Goal: Information Seeking & Learning: Learn about a topic

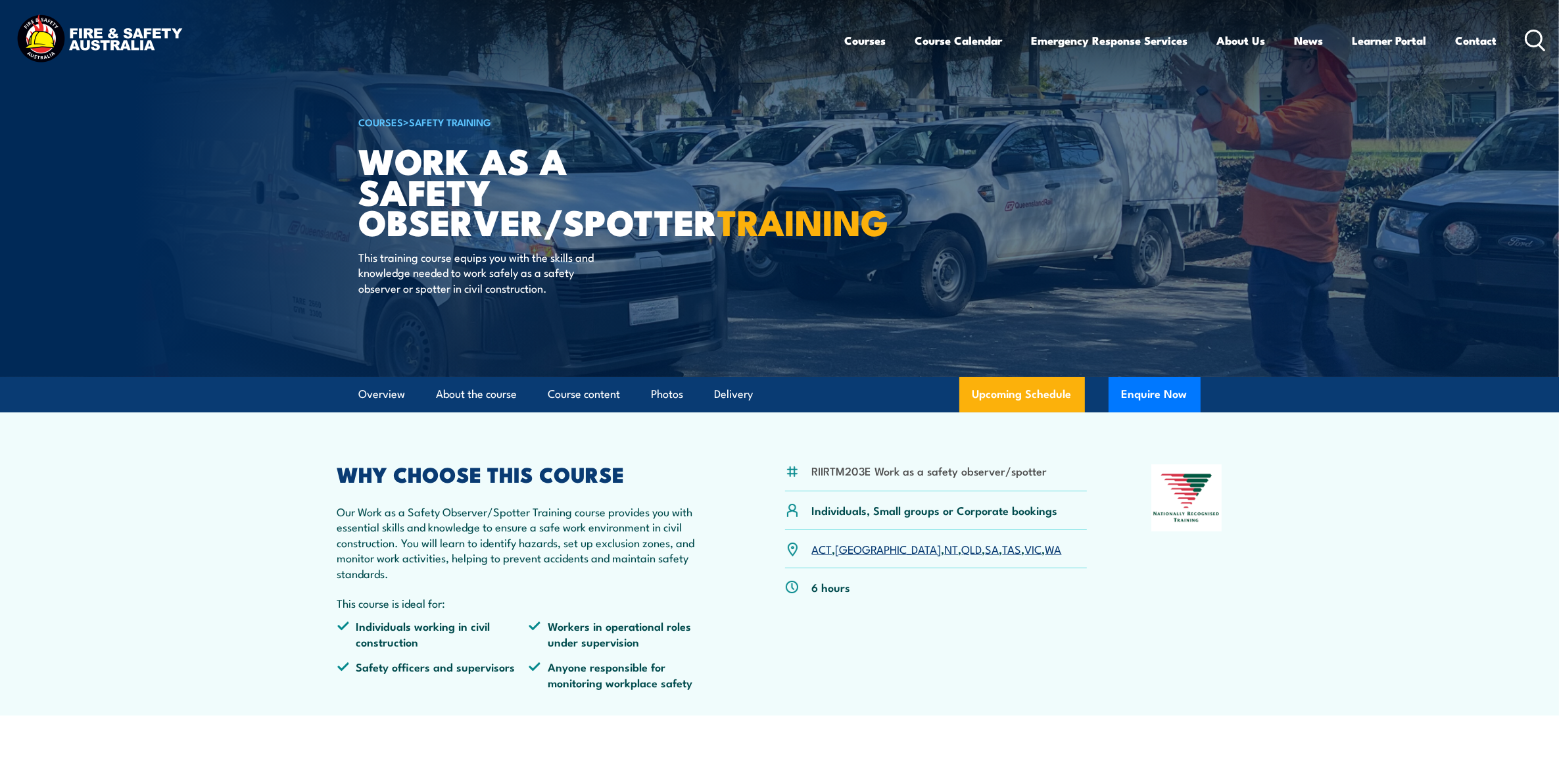
scroll to position [83, 0]
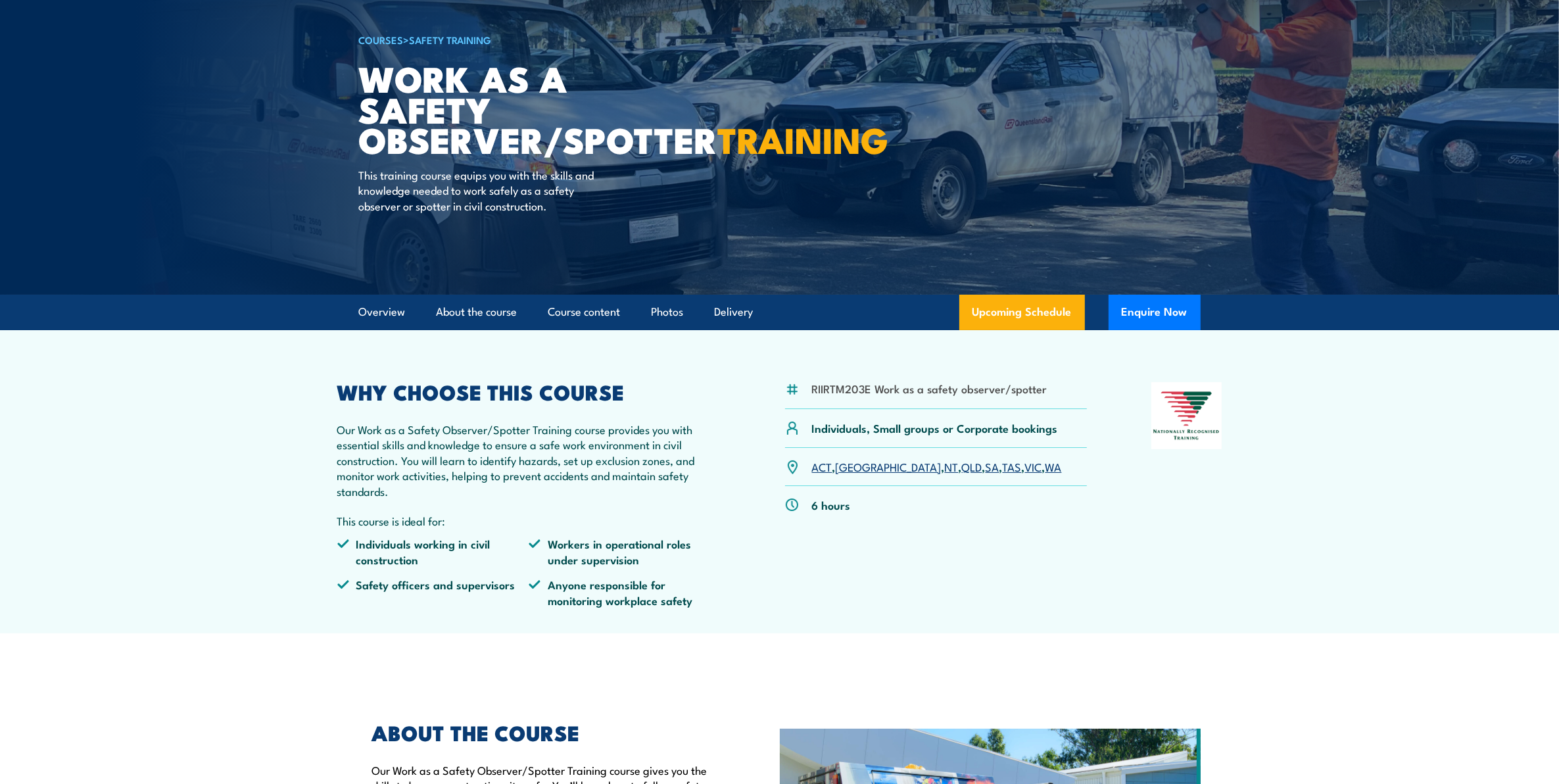
click at [853, 471] on link "[GEOGRAPHIC_DATA]" at bounding box center [888, 466] width 106 height 15
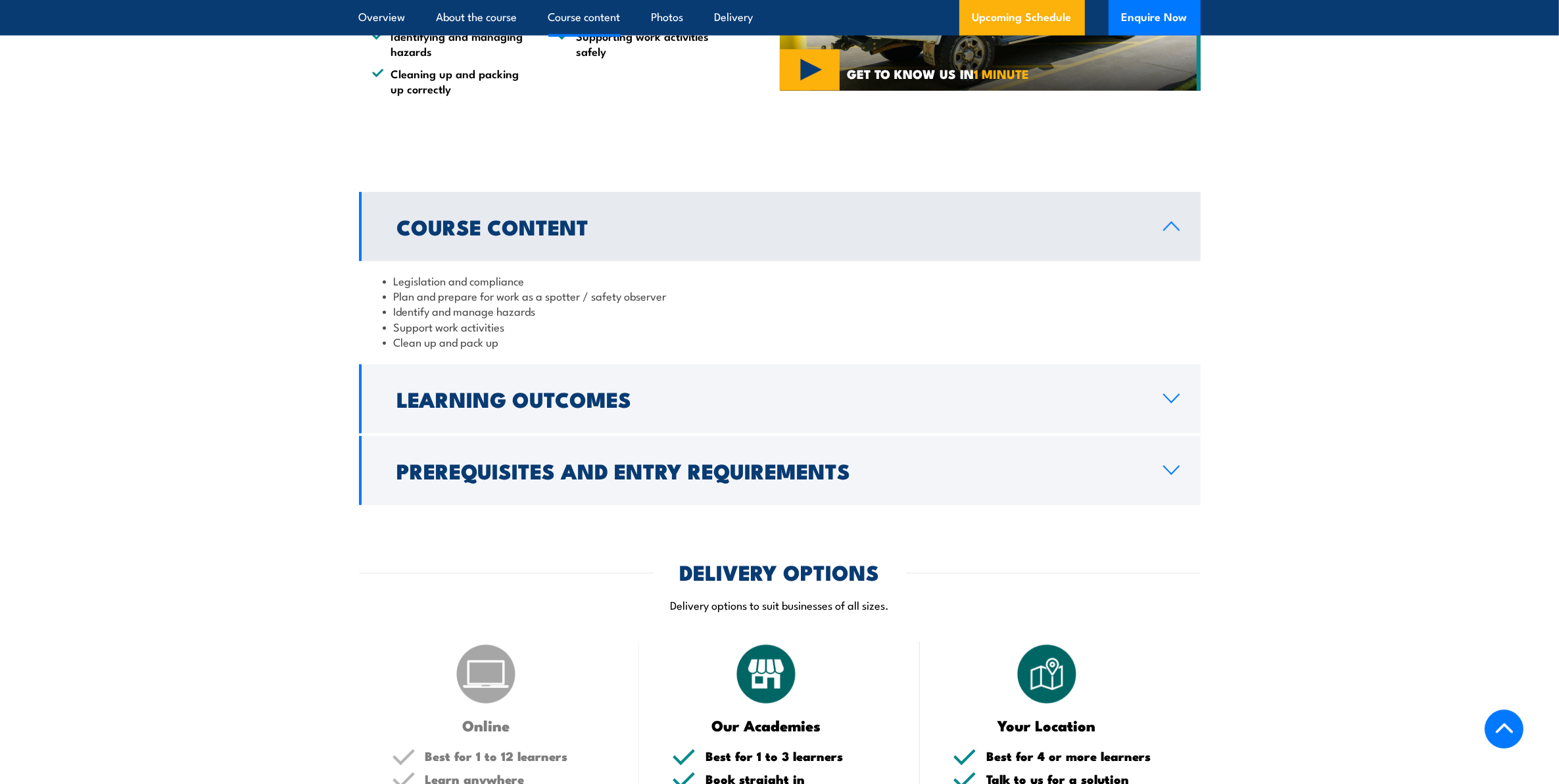
scroll to position [865, 0]
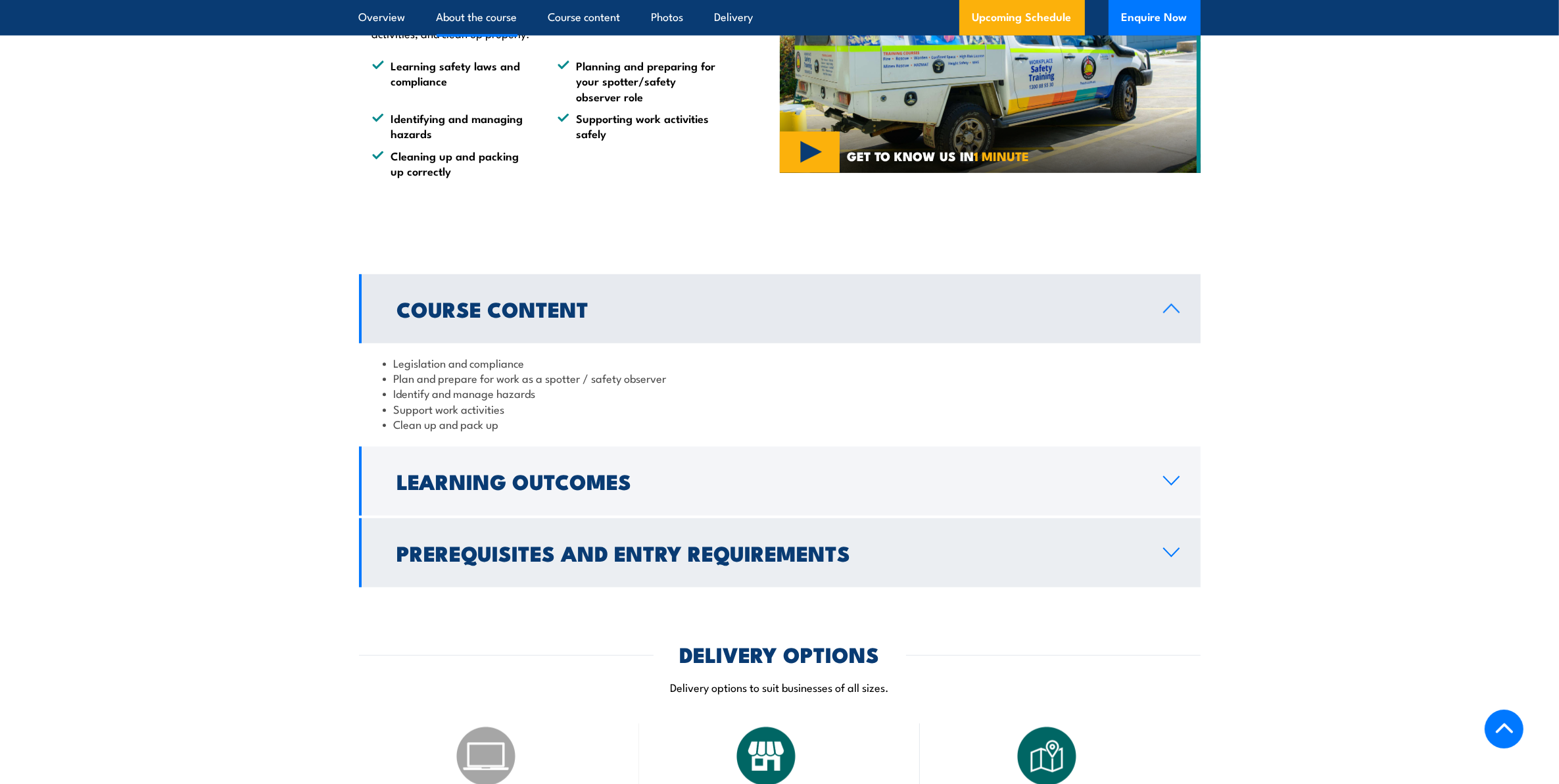
click at [915, 569] on link "Prerequisites and Entry Requirements" at bounding box center [780, 553] width 841 height 69
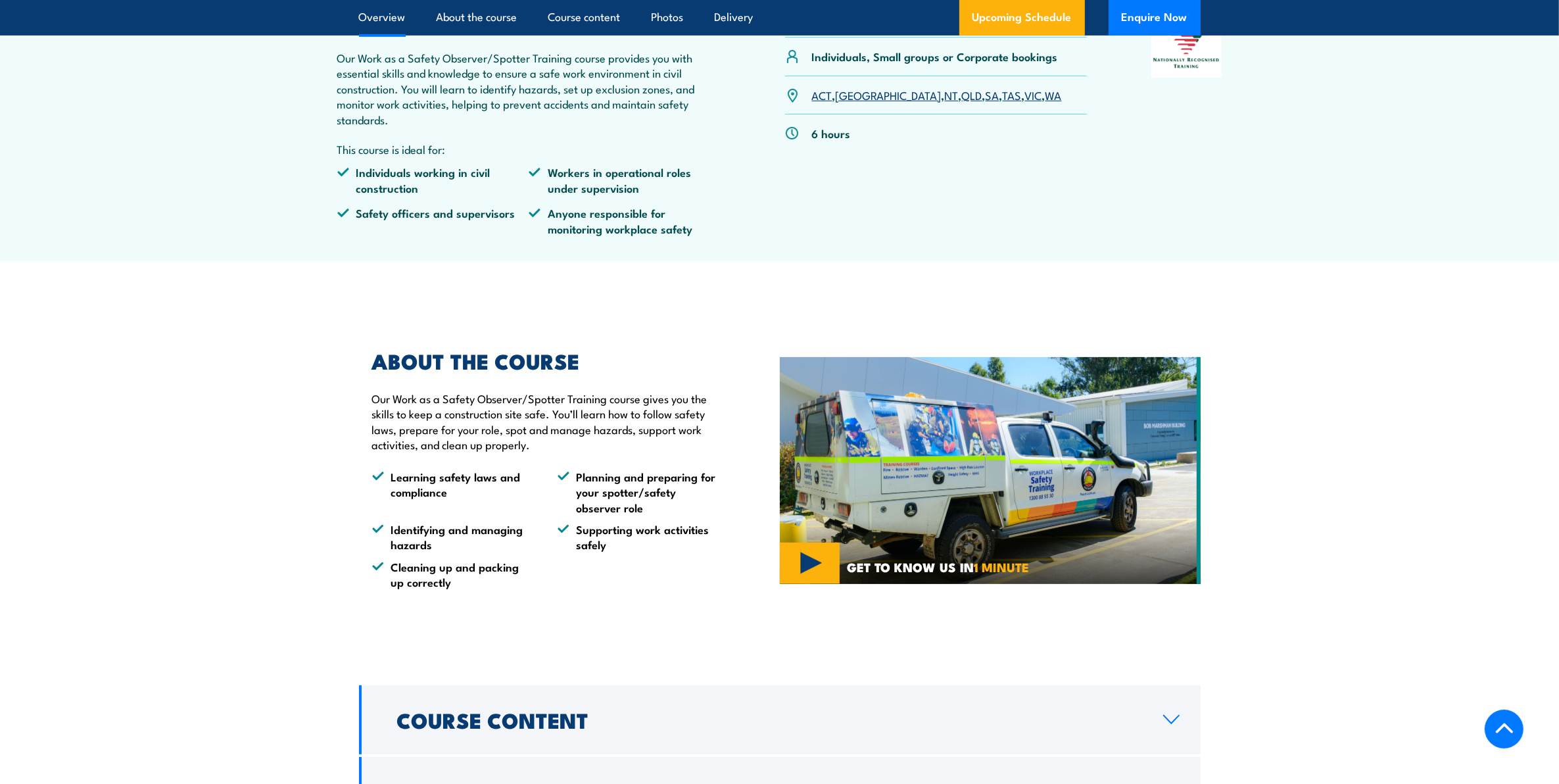
scroll to position [43, 0]
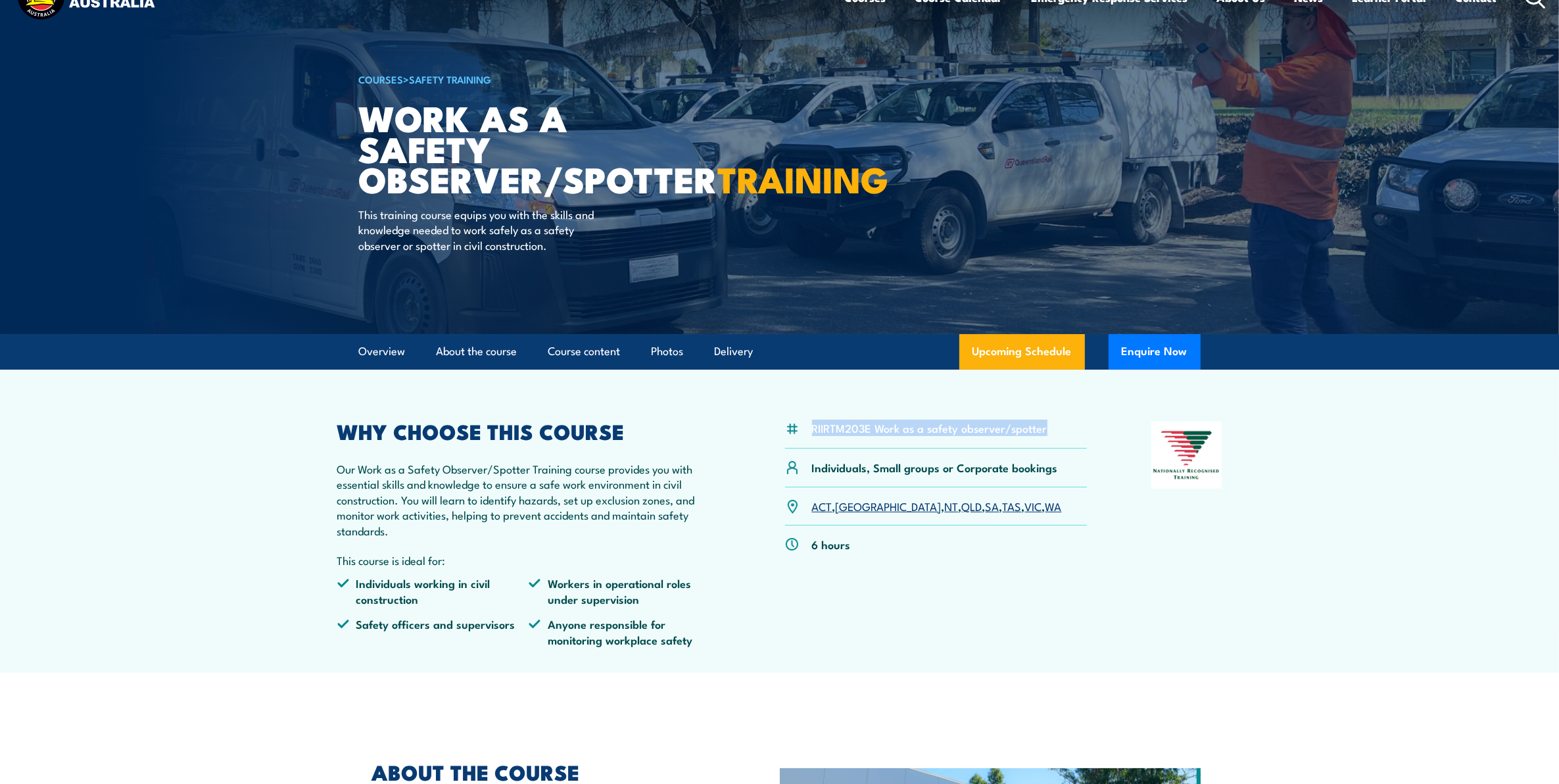
drag, startPoint x: 814, startPoint y: 426, endPoint x: 1040, endPoint y: 424, distance: 226.0
click at [1047, 428] on div "RIIRTM203E Work as a safety observer/spotter" at bounding box center [936, 435] width 302 height 27
drag, startPoint x: 1040, startPoint y: 424, endPoint x: 1007, endPoint y: 426, distance: 33.1
copy li "RIIRTM203E Work as a safety observer/spotter"
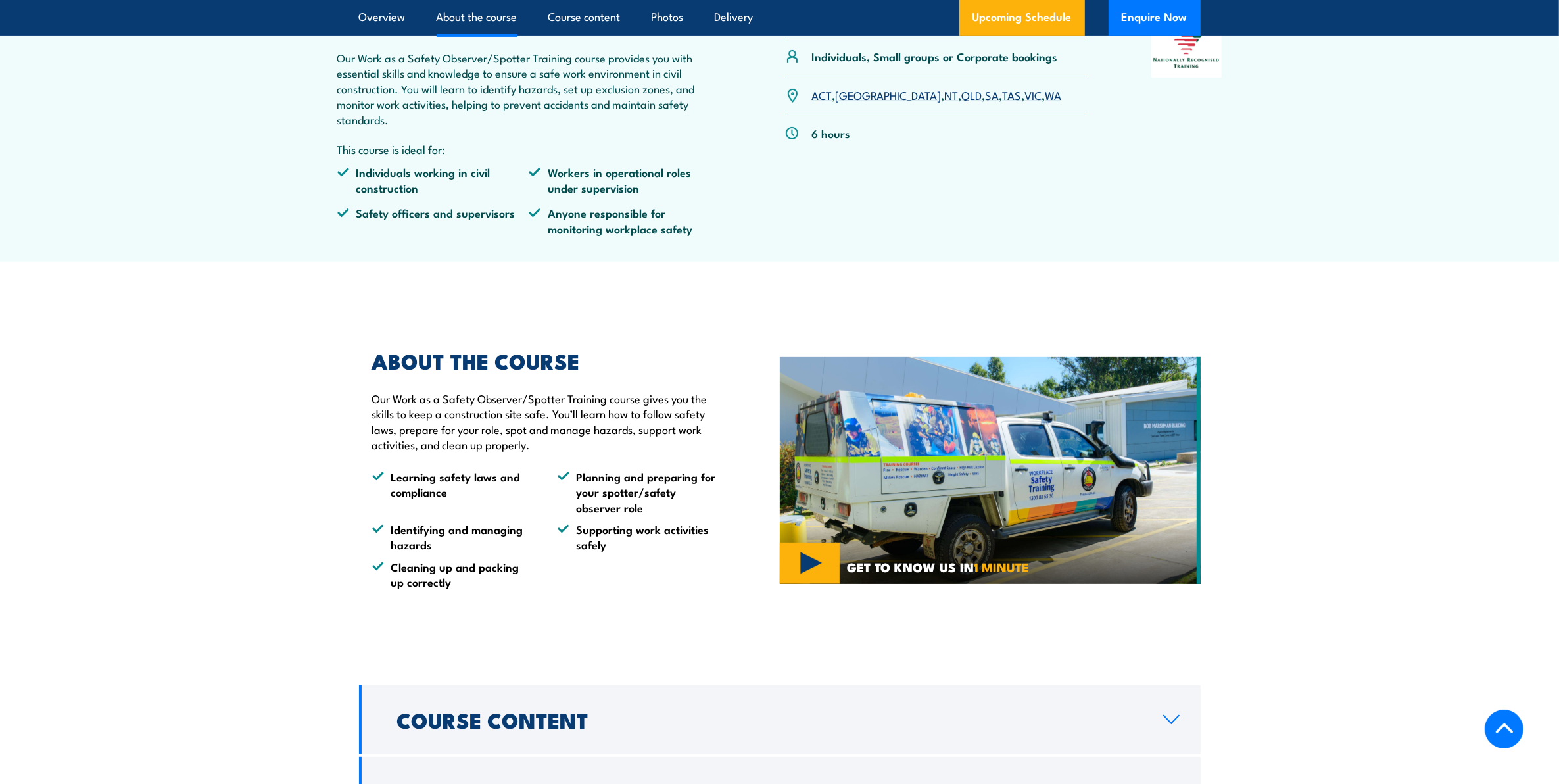
scroll to position [618, 0]
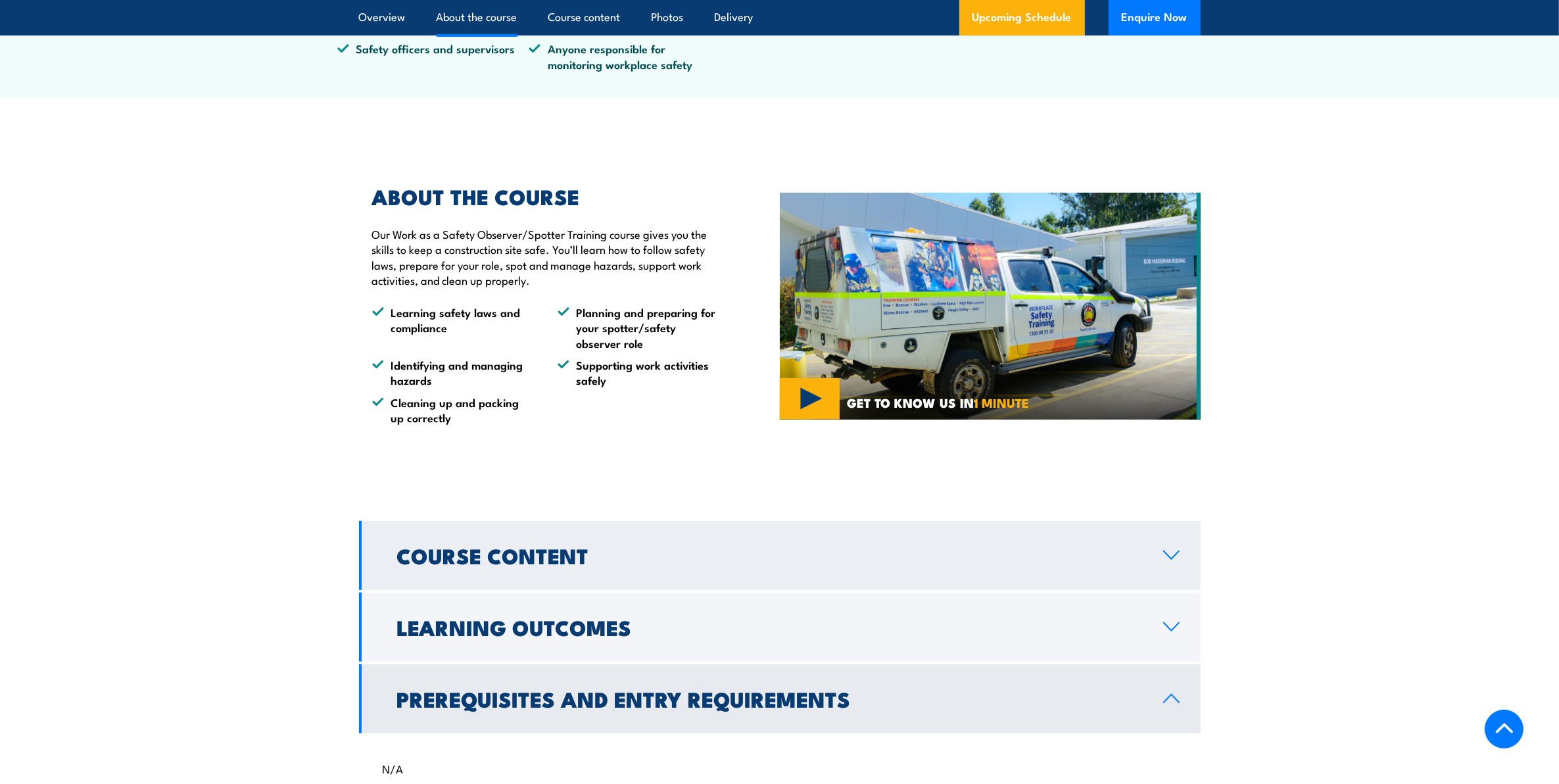
click at [600, 567] on link "Course Content" at bounding box center [780, 555] width 841 height 69
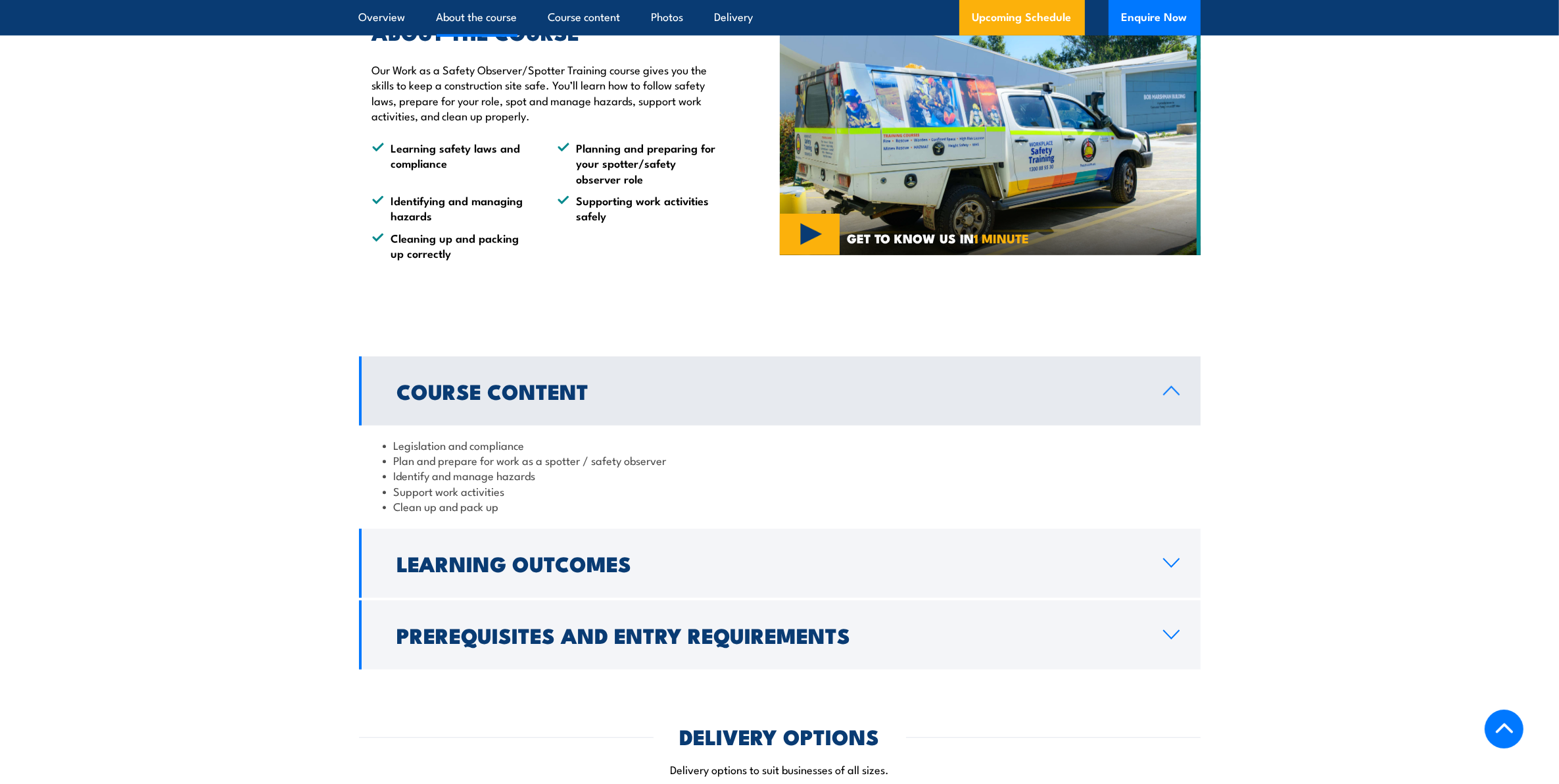
scroll to position [865, 0]
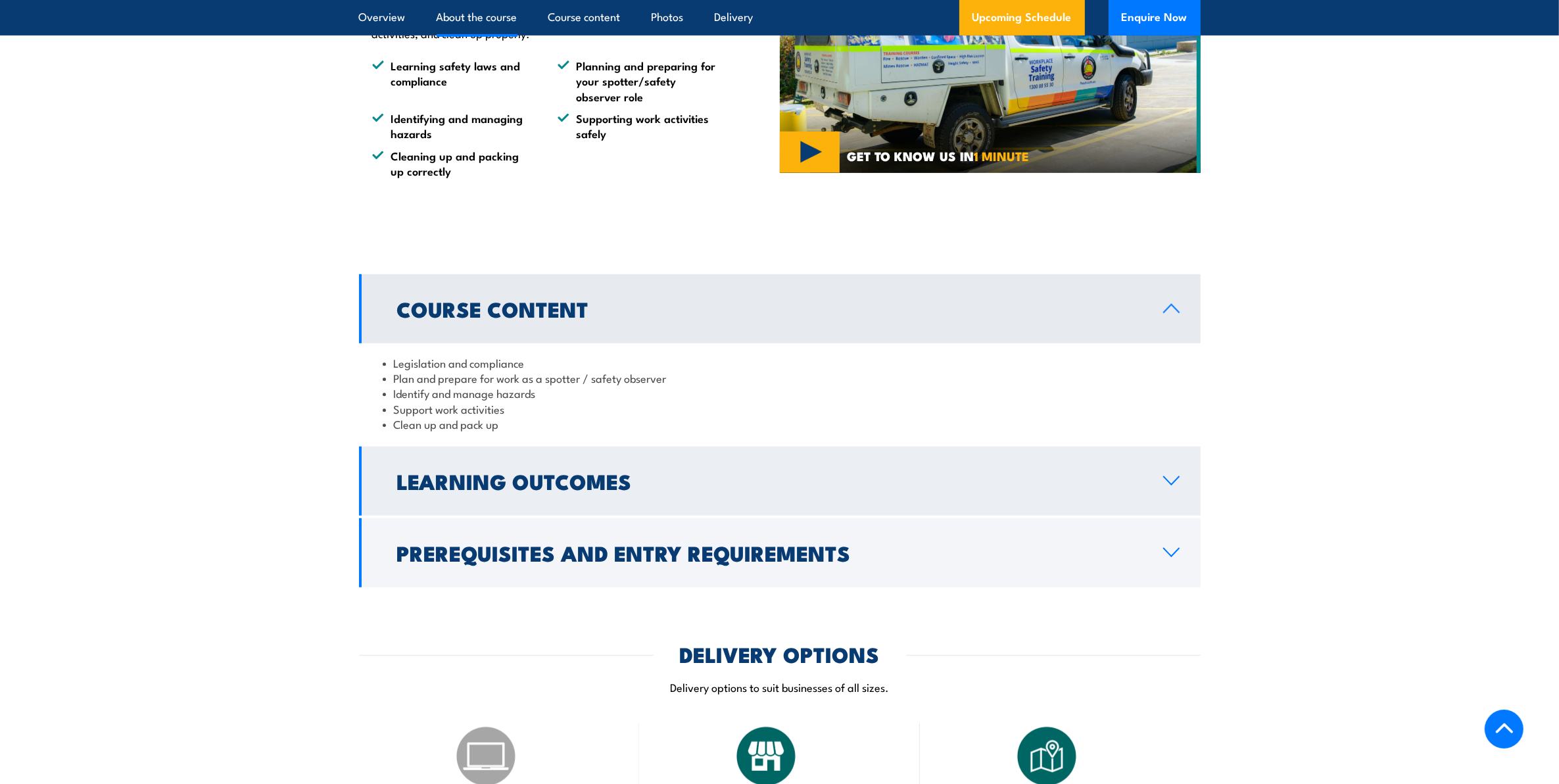
click at [600, 487] on h2 "Learning Outcomes" at bounding box center [770, 480] width 745 height 18
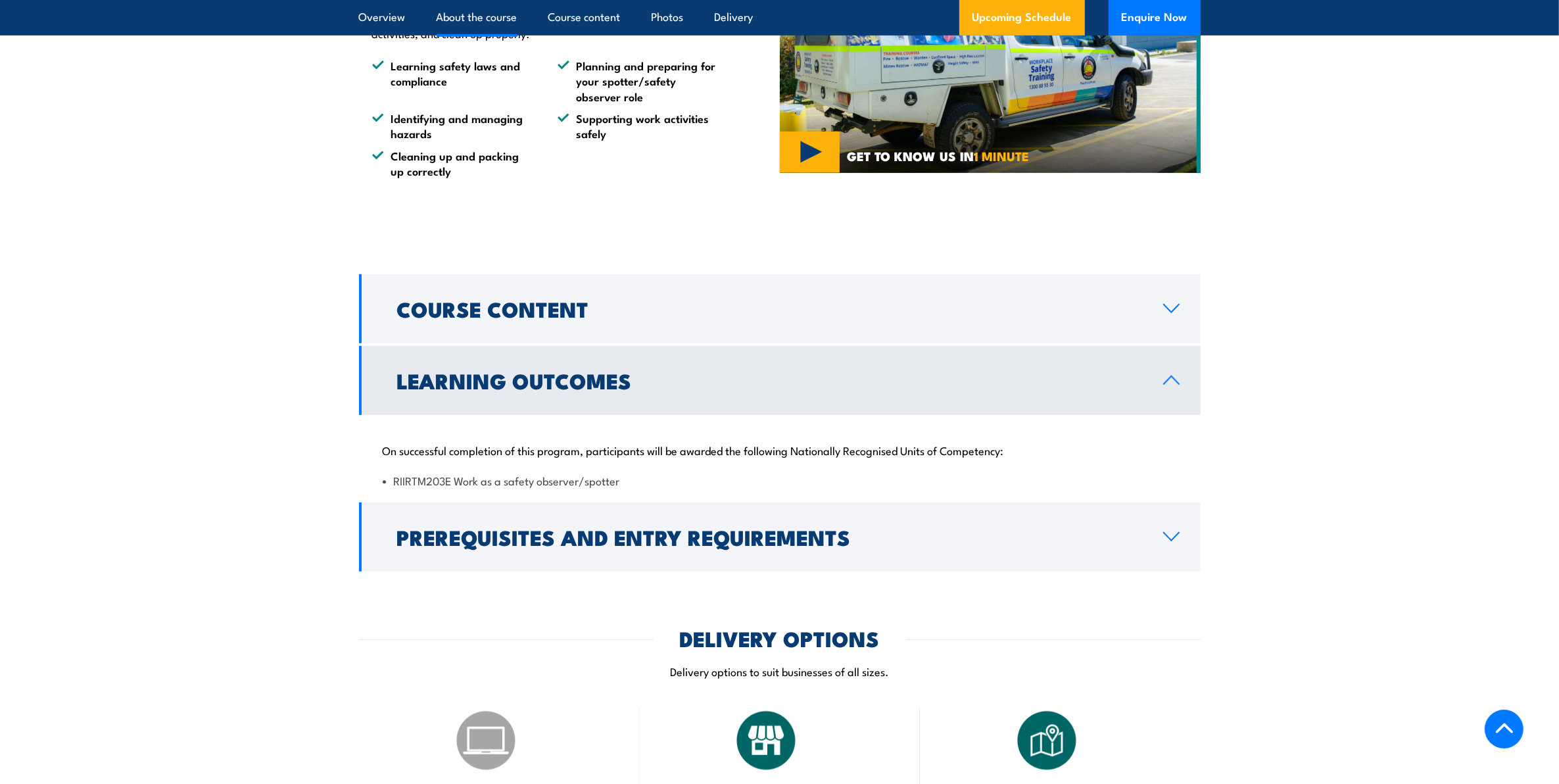
click at [812, 455] on p "On successful completion of this program, participants will be awarded the foll…" at bounding box center [780, 449] width 794 height 13
click at [386, 452] on p "On successful completion of this program, participants will be awarded the foll…" at bounding box center [780, 449] width 794 height 13
drag, startPoint x: 383, startPoint y: 448, endPoint x: 1025, endPoint y: 449, distance: 642.0
click at [1025, 449] on p "On successful completion of this program, participants will be awarded the foll…" at bounding box center [780, 449] width 794 height 13
copy p "On successful completion of this program, participants will be awarded the foll…"
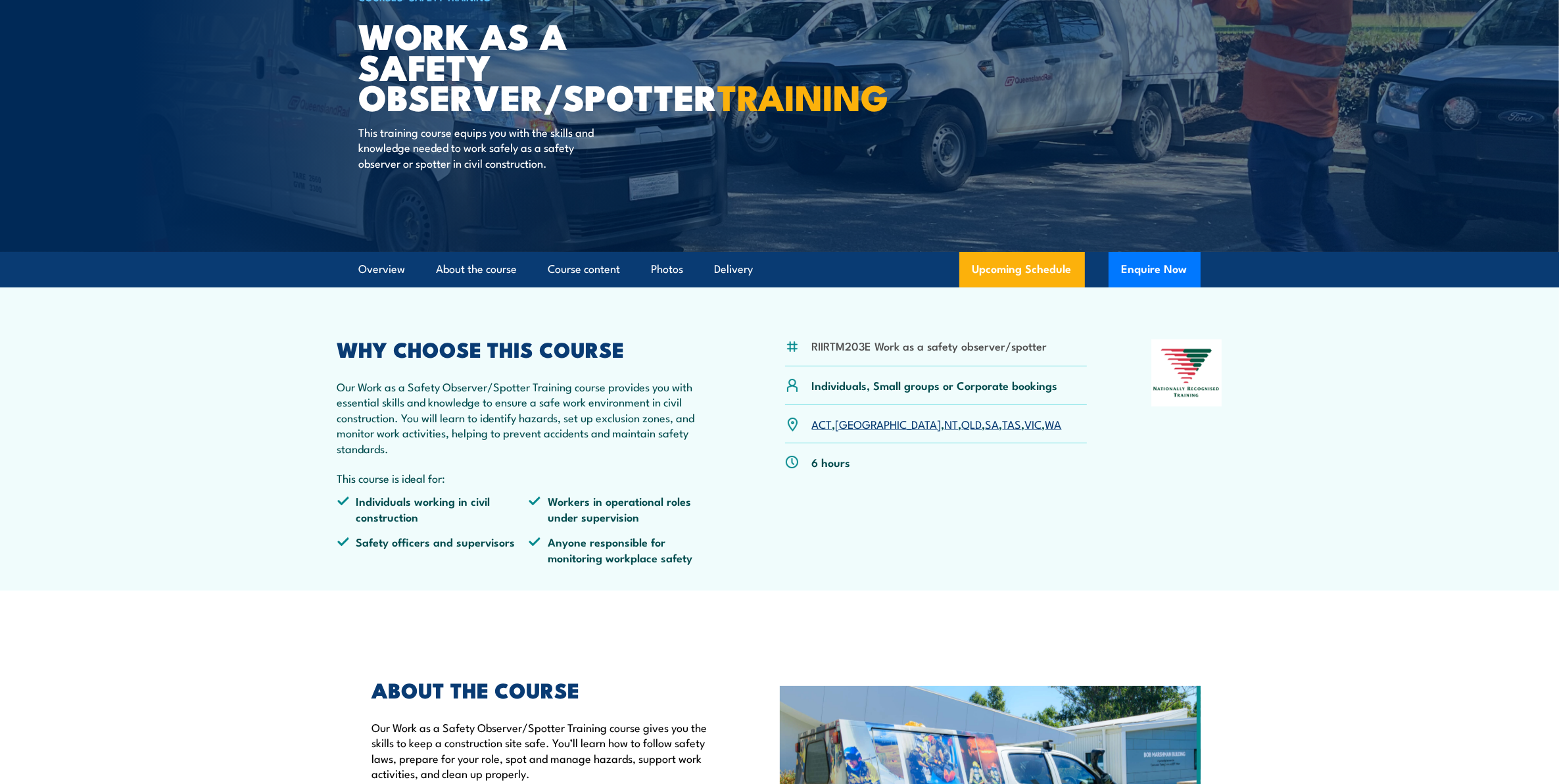
scroll to position [0, 0]
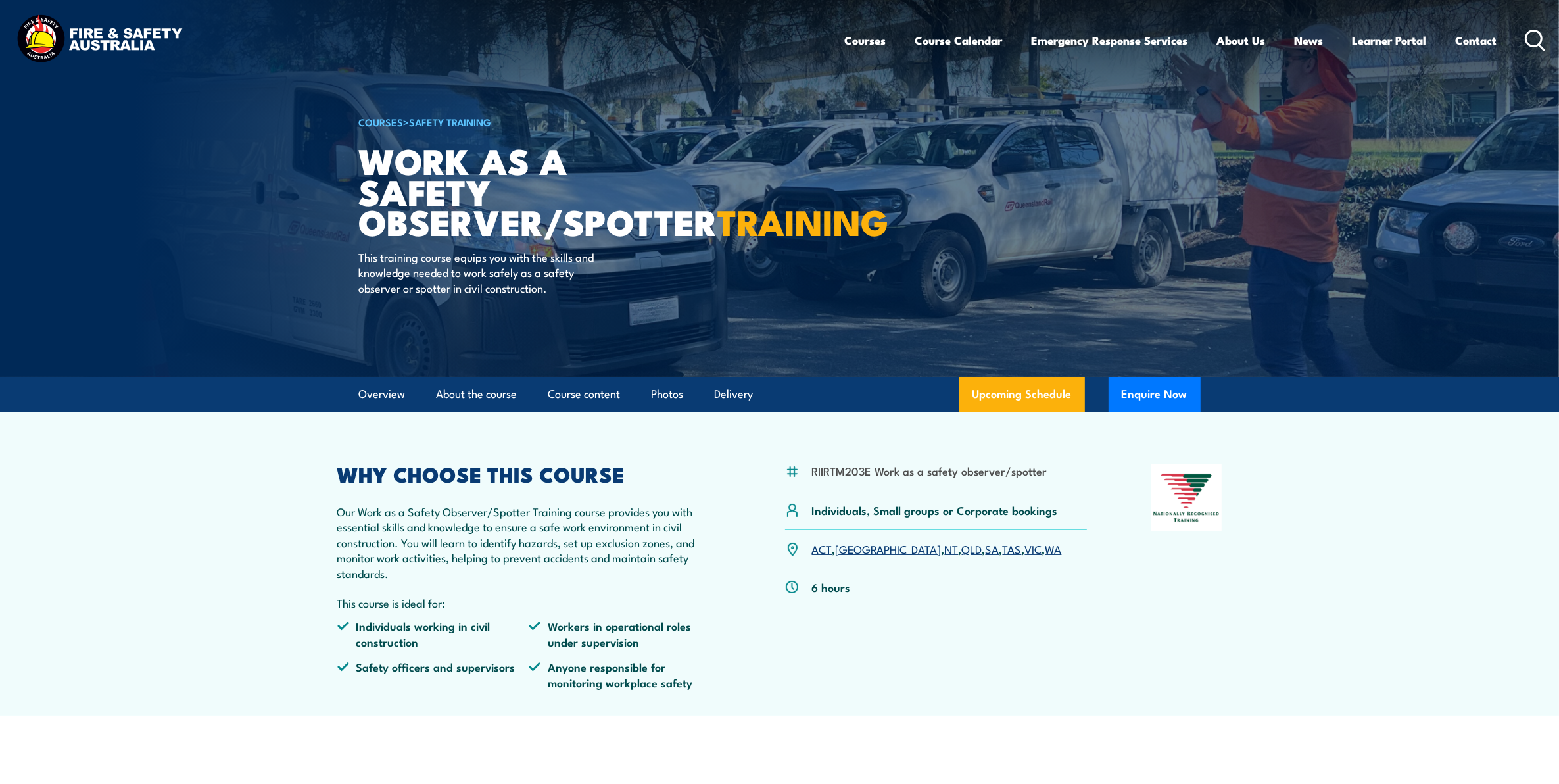
click at [846, 551] on link "[GEOGRAPHIC_DATA]" at bounding box center [888, 548] width 106 height 15
